Goal: Navigation & Orientation: Find specific page/section

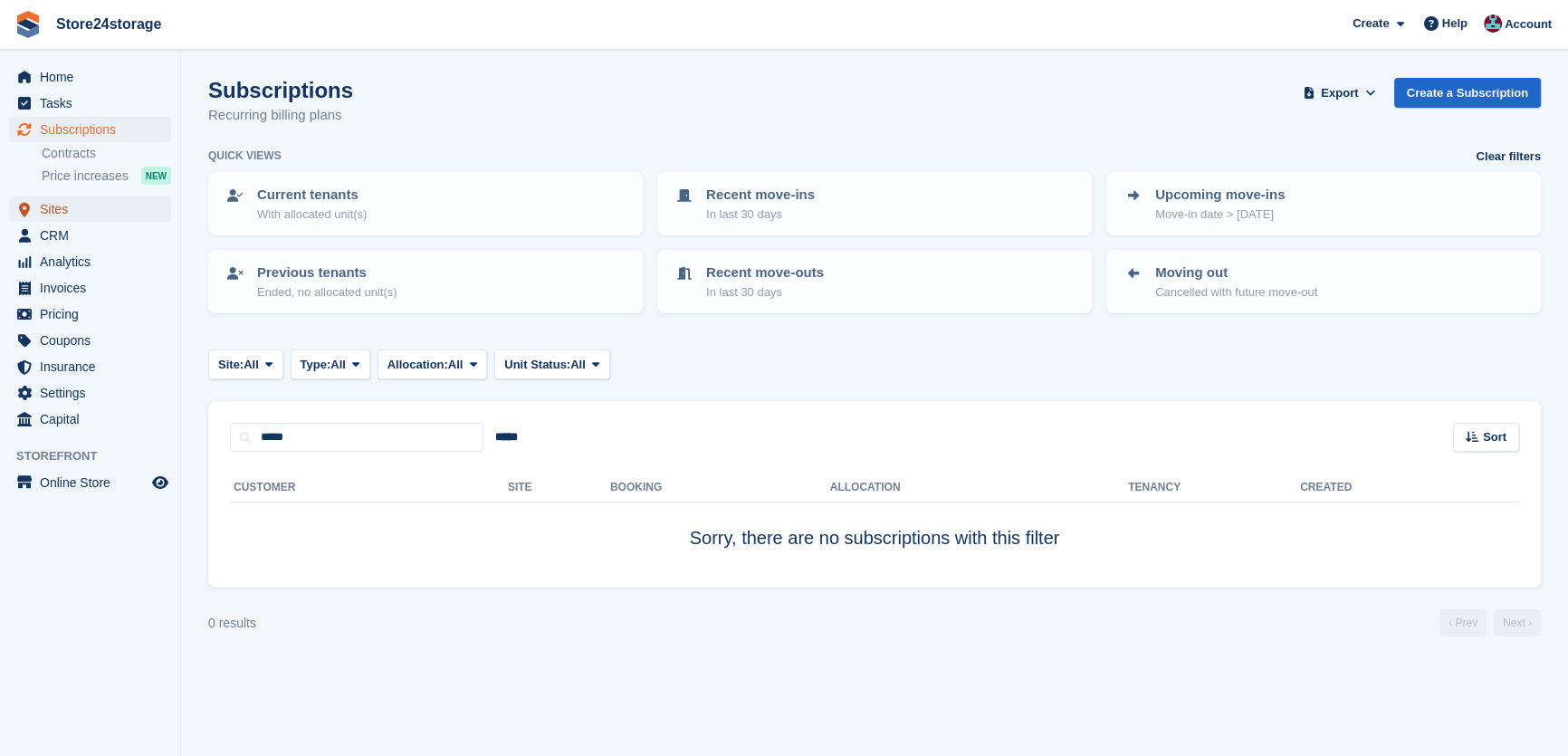
click at [83, 210] on span "Sites" at bounding box center [93, 209] width 108 height 25
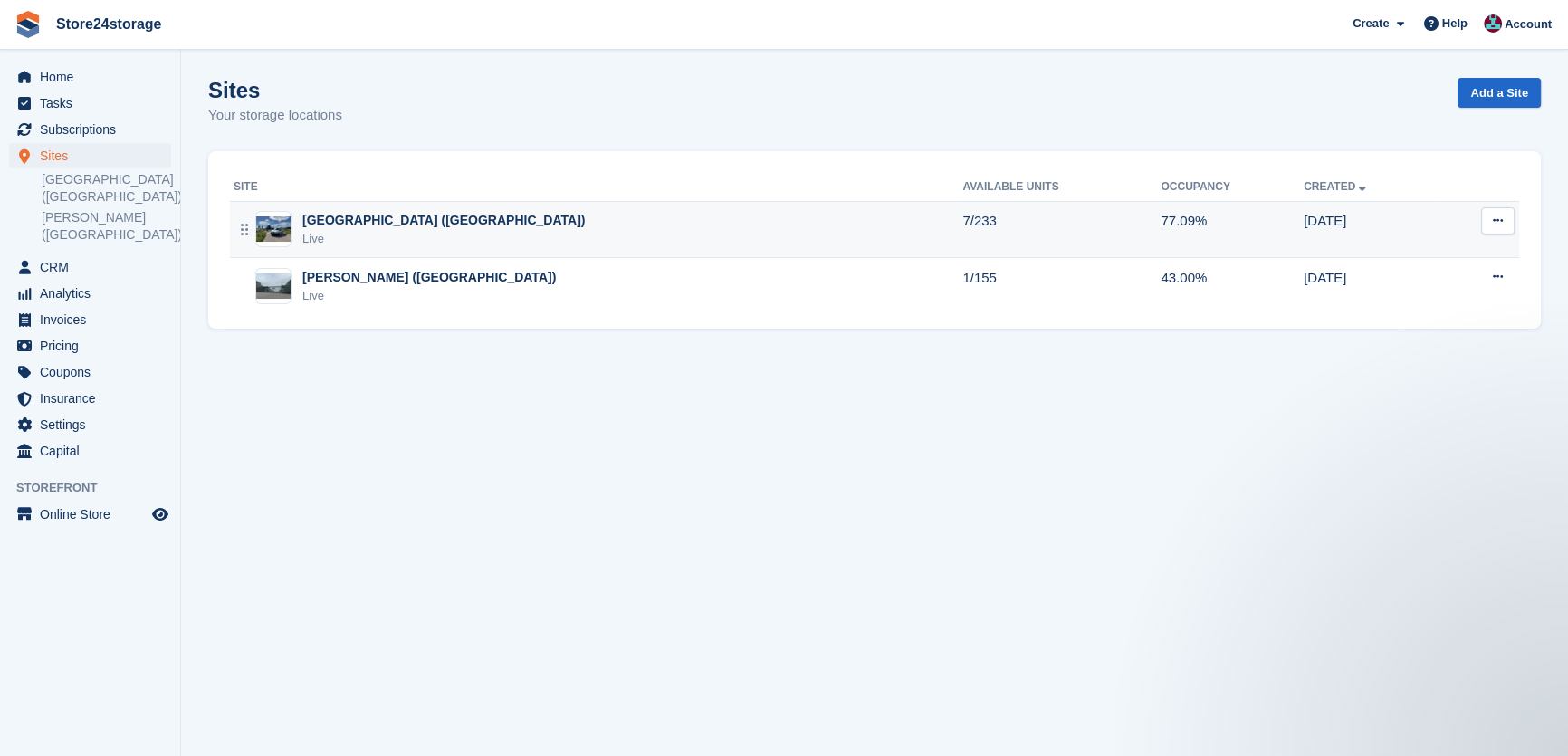
click at [610, 232] on div "Manston Airport (Kent) Live" at bounding box center [598, 229] width 729 height 37
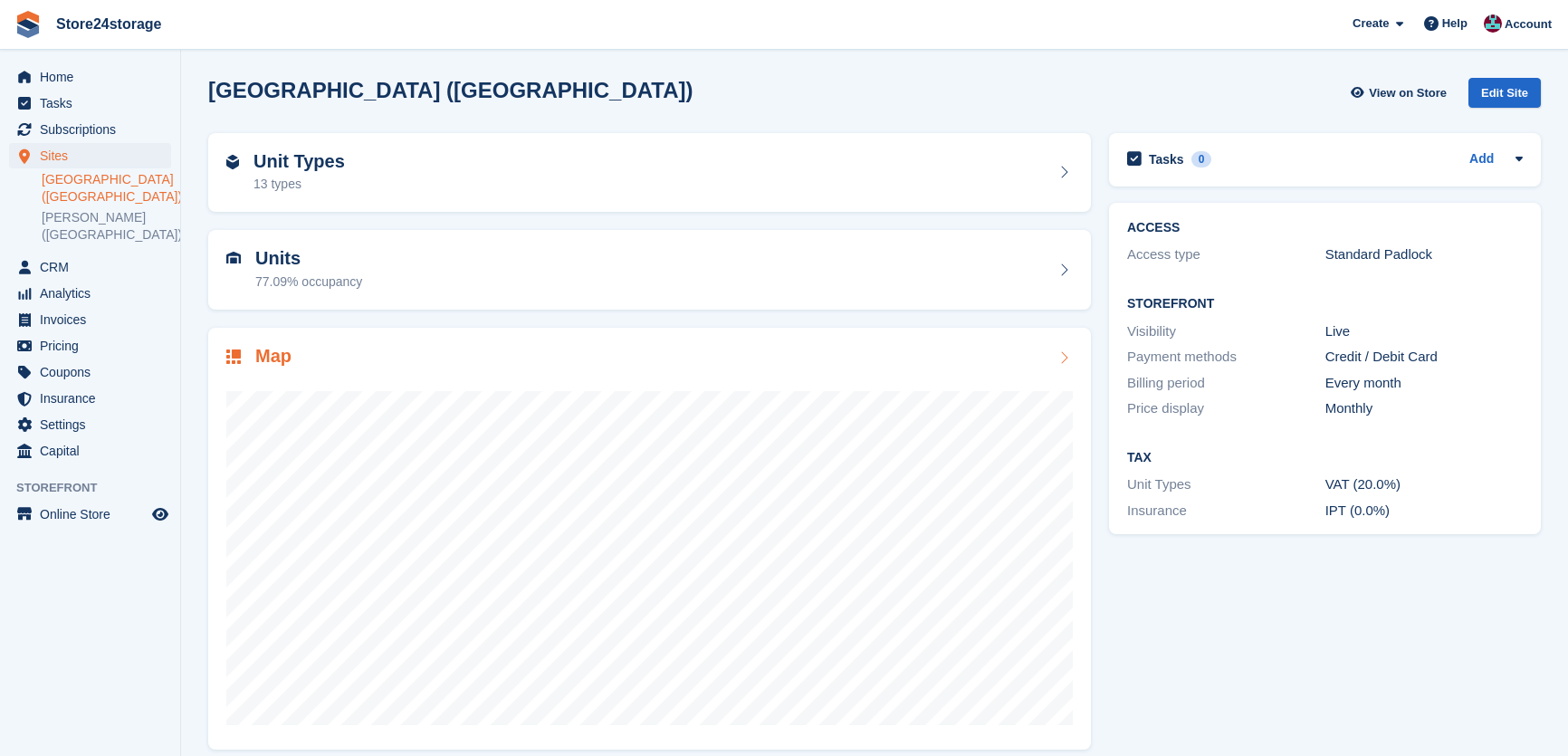
click at [597, 356] on div "Map" at bounding box center [649, 359] width 846 height 25
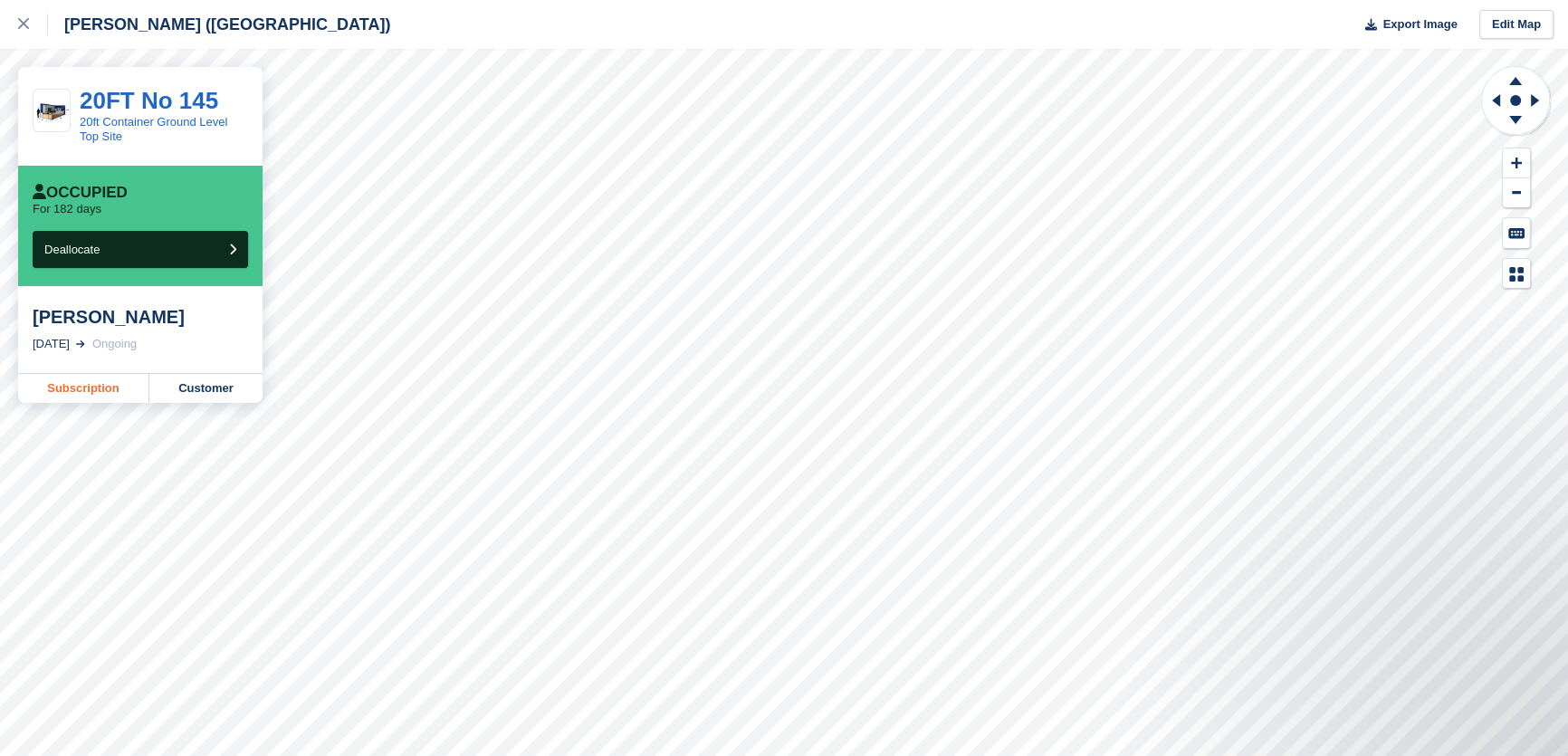
click at [120, 384] on link "Subscription" at bounding box center [83, 388] width 131 height 29
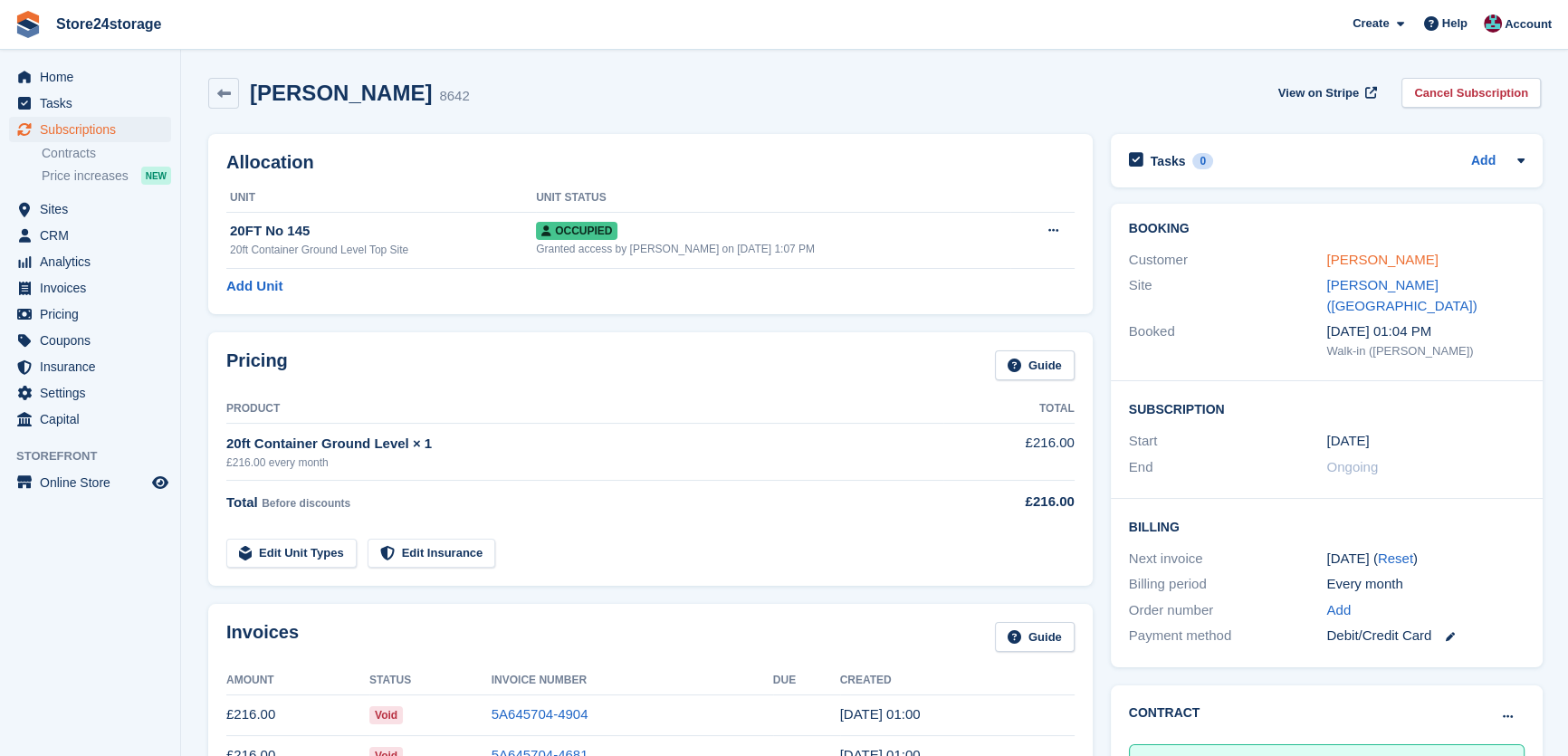
click at [1393, 267] on link "[PERSON_NAME]" at bounding box center [1382, 260] width 111 height 15
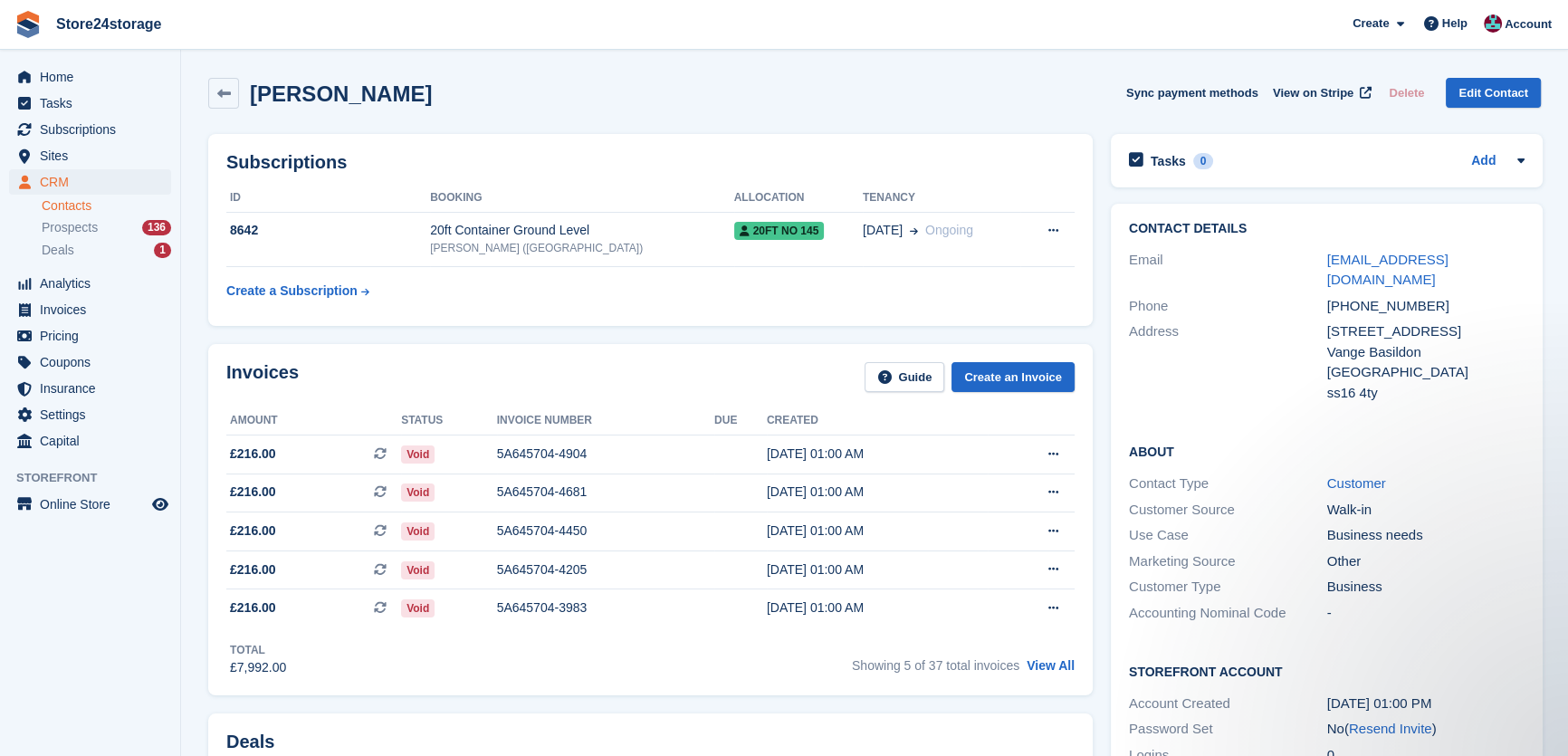
click at [415, 115] on div "Brandon Colin Beasley Sync payment methods View on Stripe Delete Edit Contact" at bounding box center [875, 96] width 1351 height 56
click at [414, 111] on div "Brandon Colin Beasley Sync payment methods View on Stripe Delete Edit Contact" at bounding box center [875, 96] width 1351 height 56
click at [414, 101] on h2 "Brandon Colin Beasley" at bounding box center [341, 93] width 182 height 25
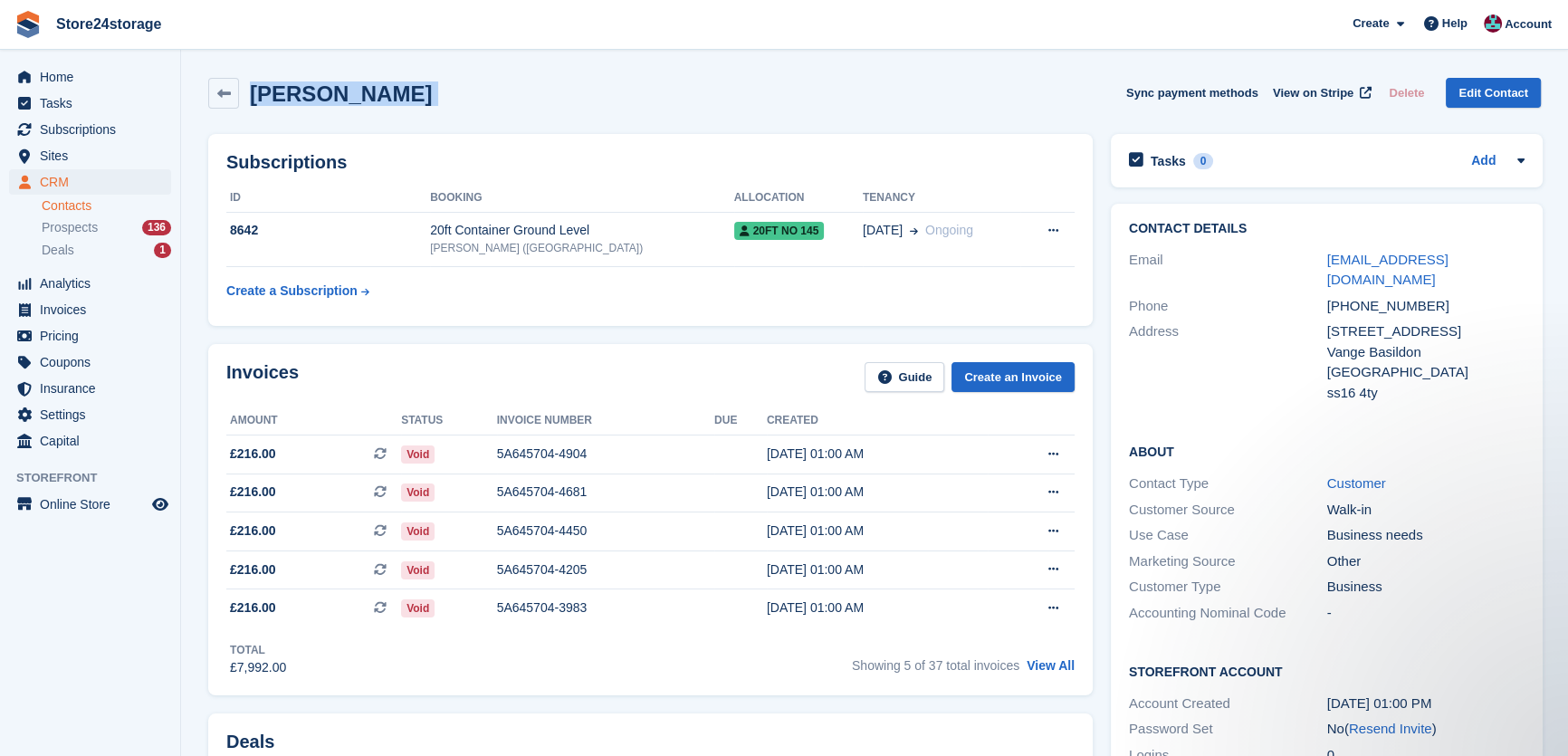
click at [414, 101] on h2 "Brandon Colin Beasley" at bounding box center [341, 93] width 182 height 25
copy div "Brandon Colin Beasley Sync payment methods View on Stripe Delete Edit Contact"
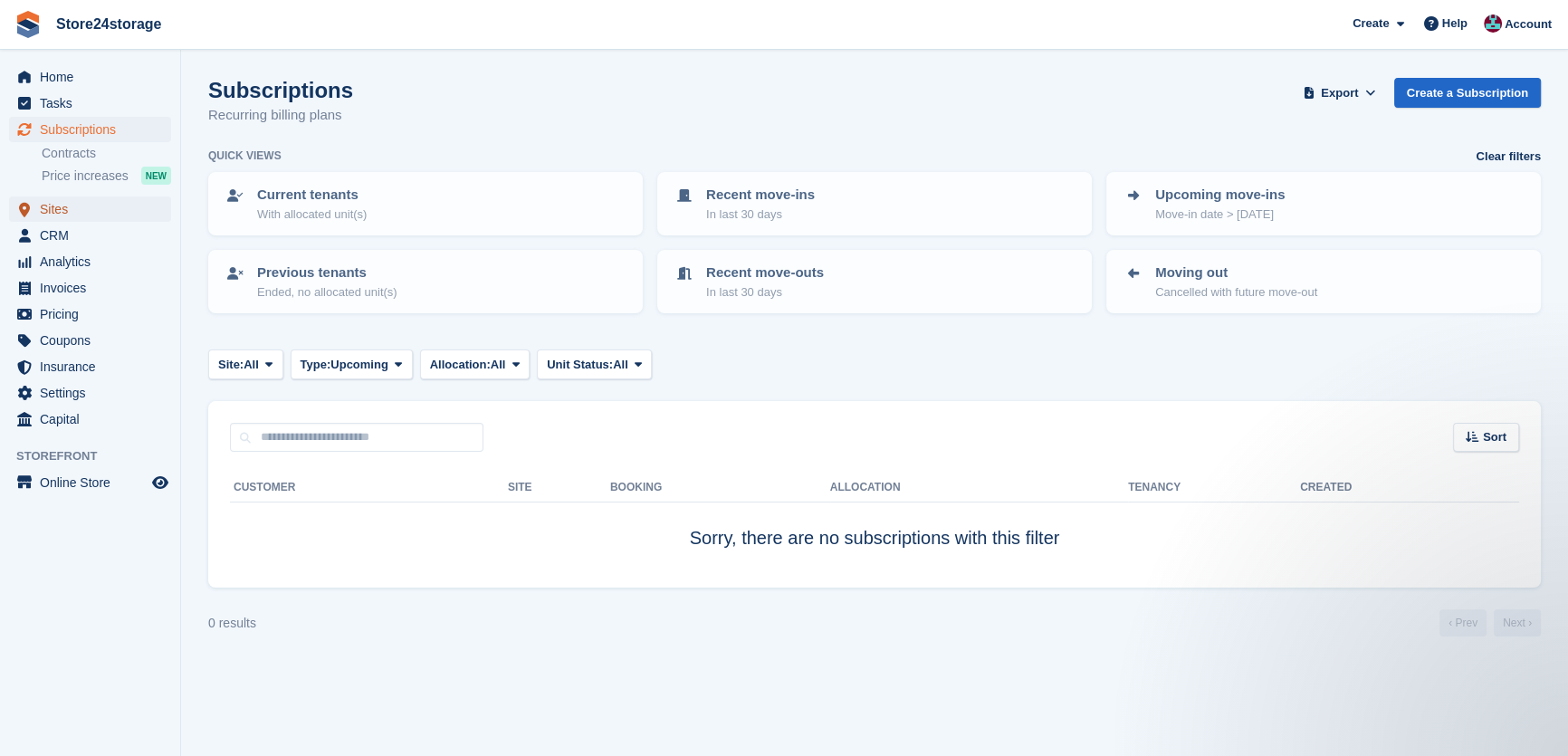
click at [101, 212] on span "Sites" at bounding box center [93, 209] width 108 height 25
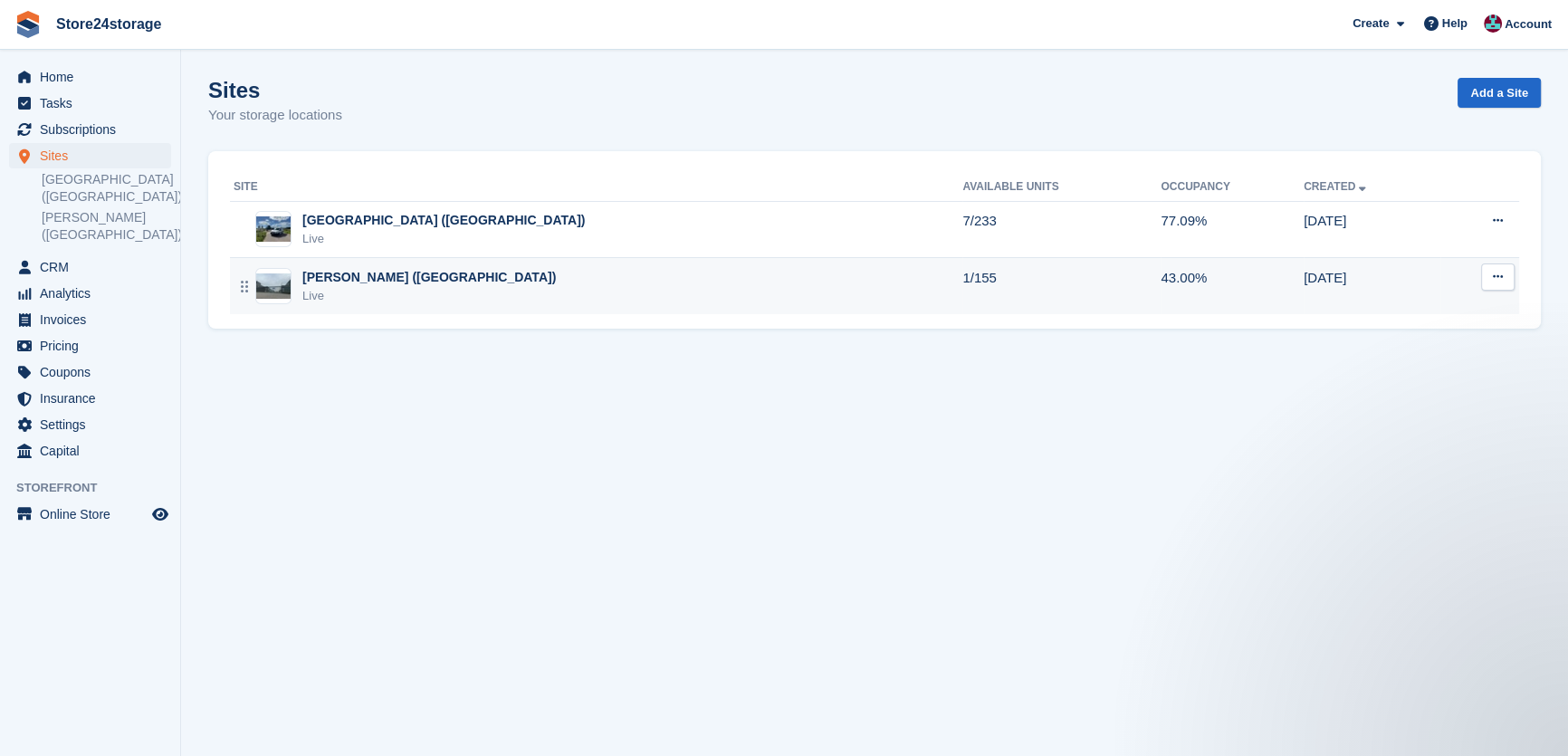
click at [370, 294] on div "Live" at bounding box center [429, 295] width 254 height 18
